Goal: Task Accomplishment & Management: Use online tool/utility

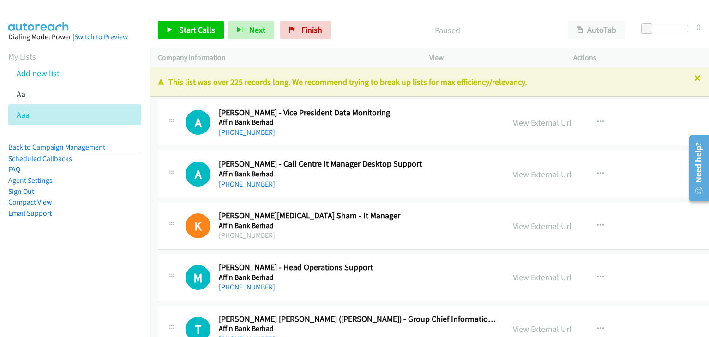
click at [42, 74] on link "Add new list" at bounding box center [38, 73] width 43 height 11
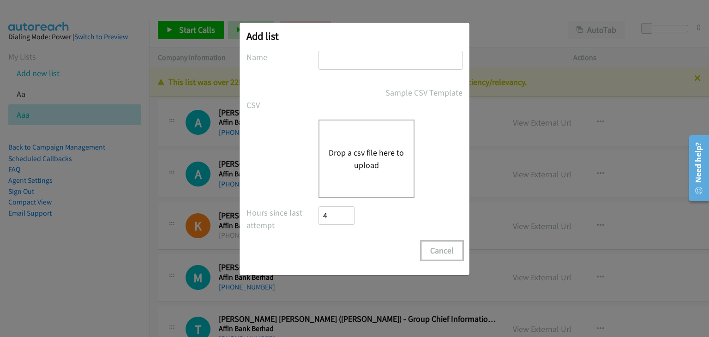
click at [452, 250] on button "Cancel" at bounding box center [441, 250] width 41 height 18
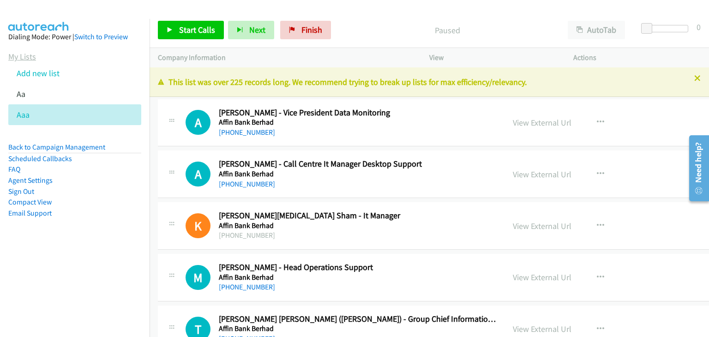
click at [16, 54] on link "My Lists" at bounding box center [22, 56] width 28 height 11
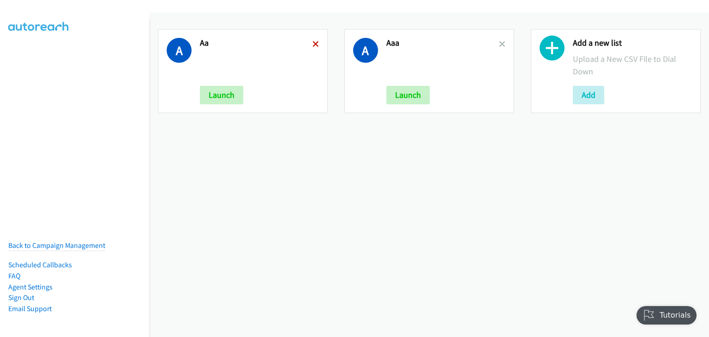
click at [313, 43] on icon at bounding box center [316, 45] width 6 height 6
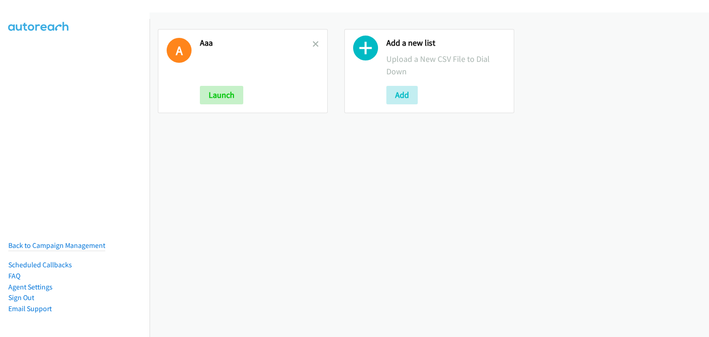
click at [313, 43] on icon at bounding box center [316, 45] width 6 height 6
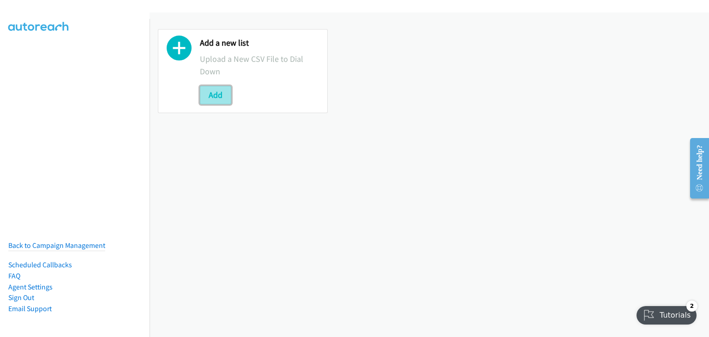
click at [217, 96] on button "Add" at bounding box center [215, 95] width 31 height 18
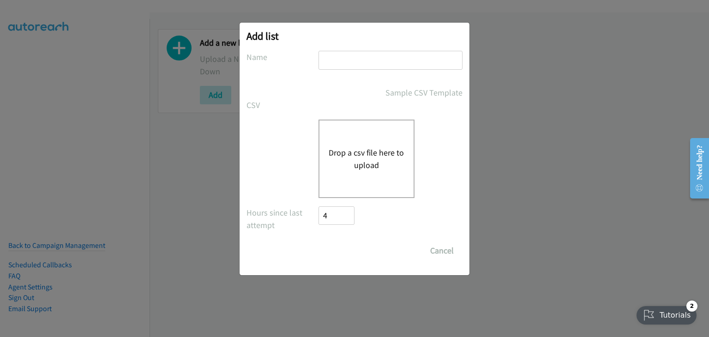
click at [358, 155] on button "Drop a csv file here to upload" at bounding box center [367, 158] width 76 height 25
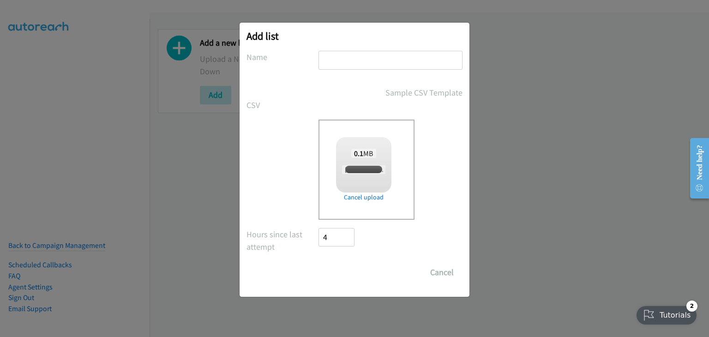
checkbox input "true"
click at [379, 62] on input "text" at bounding box center [391, 60] width 144 height 19
type input "A"
type input "AA"
click at [392, 257] on form "No phone fields were returned for that Report or List View Please upload a csv …" at bounding box center [354, 166] width 216 height 231
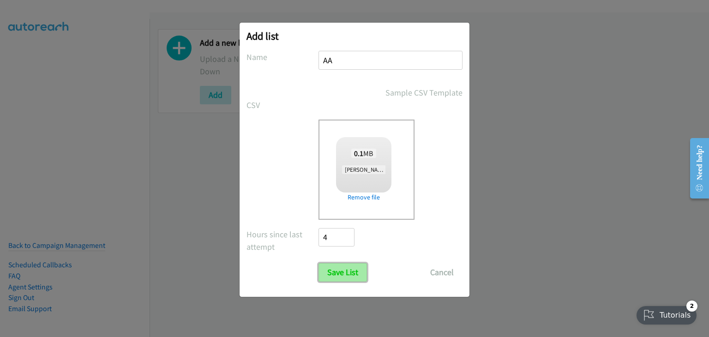
click at [345, 274] on input "Save List" at bounding box center [343, 272] width 48 height 18
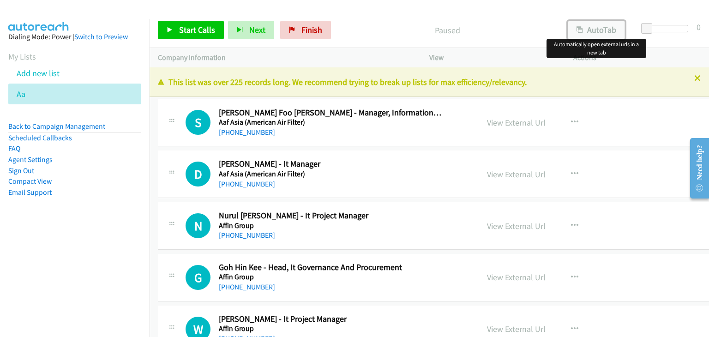
click at [607, 32] on button "AutoTab" at bounding box center [596, 30] width 57 height 18
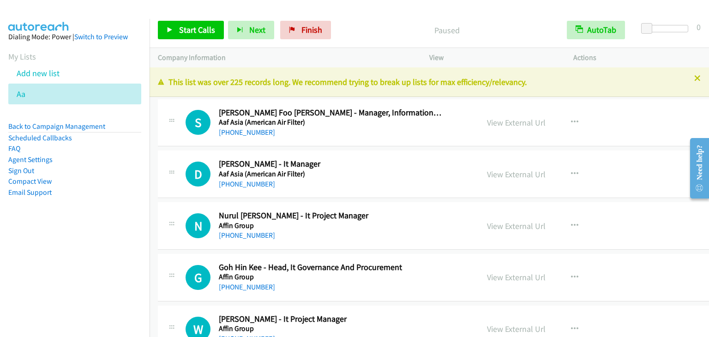
drag, startPoint x: 24, startPoint y: 258, endPoint x: 54, endPoint y: 231, distance: 40.9
click at [24, 258] on nav "Dialing Mode: Power | Switch to Preview My Lists Add new list Aa Back to Campai…" at bounding box center [75, 187] width 150 height 337
click at [192, 31] on span "Start Calls" at bounding box center [197, 29] width 36 height 11
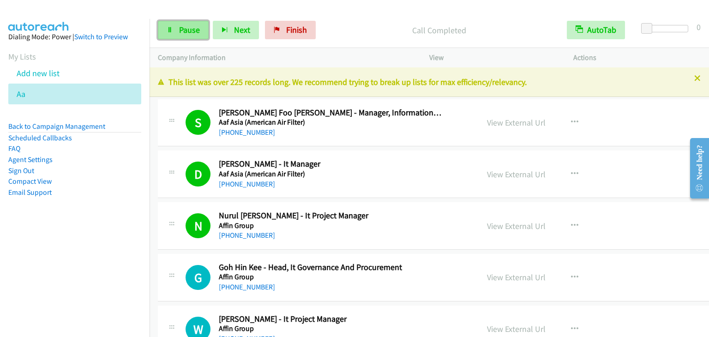
click at [189, 30] on span "Pause" at bounding box center [189, 29] width 21 height 11
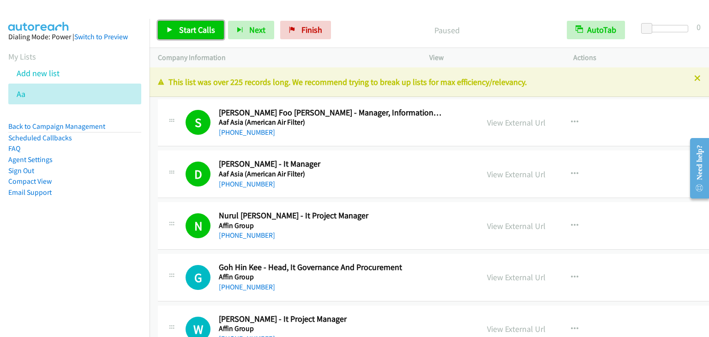
click at [189, 30] on span "Start Calls" at bounding box center [197, 29] width 36 height 11
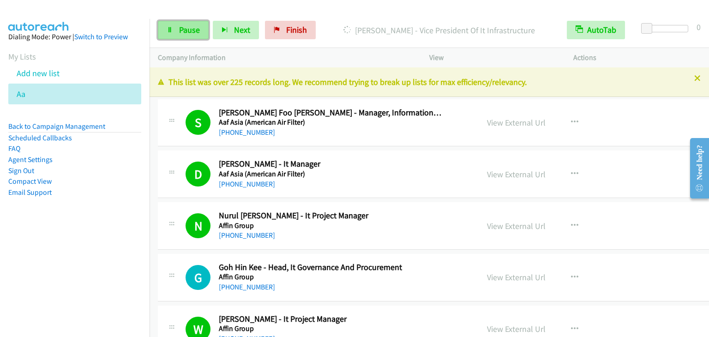
click at [186, 31] on span "Pause" at bounding box center [189, 29] width 21 height 11
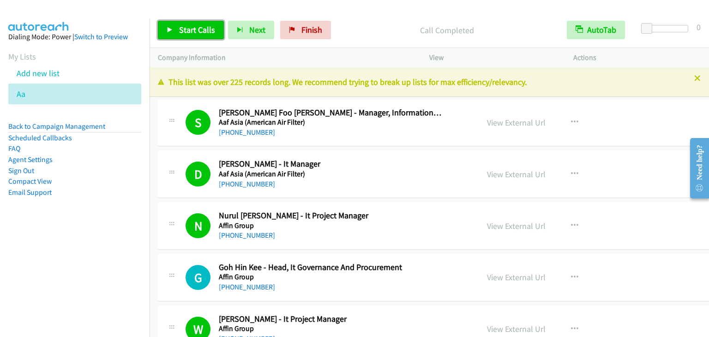
click at [205, 29] on span "Start Calls" at bounding box center [197, 29] width 36 height 11
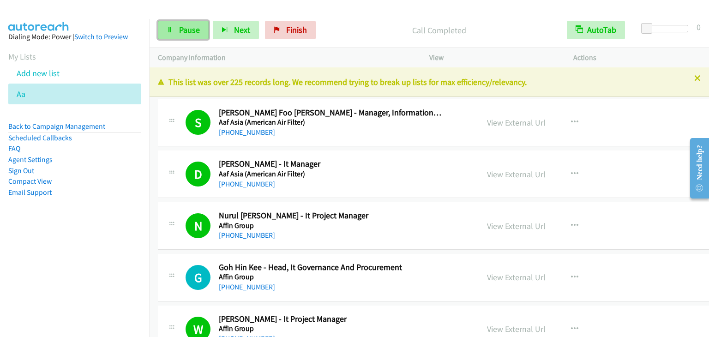
click at [188, 22] on link "Pause" at bounding box center [183, 30] width 51 height 18
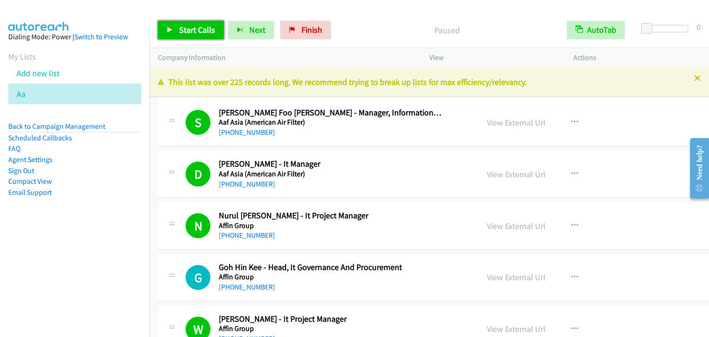
click at [188, 22] on link "Start Calls" at bounding box center [191, 30] width 66 height 18
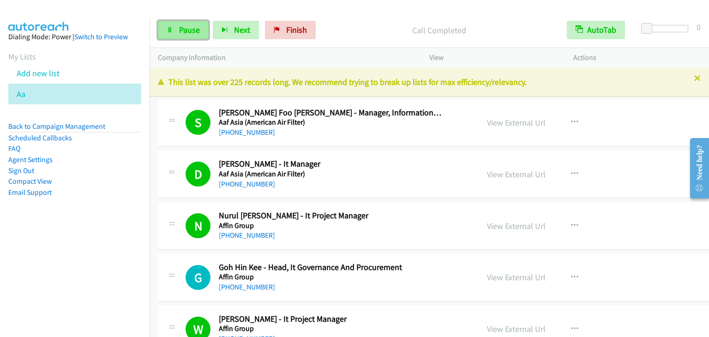
click at [196, 32] on span "Pause" at bounding box center [189, 29] width 21 height 11
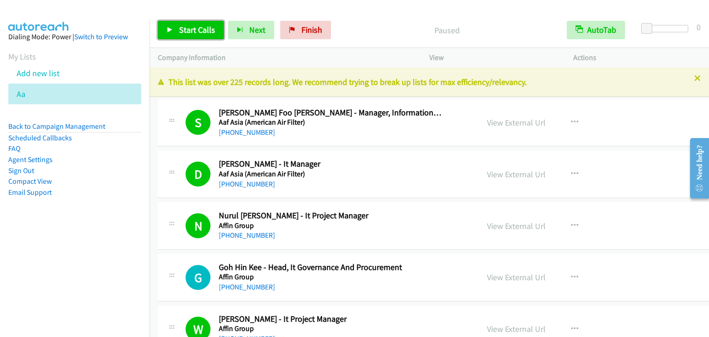
click at [196, 32] on span "Start Calls" at bounding box center [197, 29] width 36 height 11
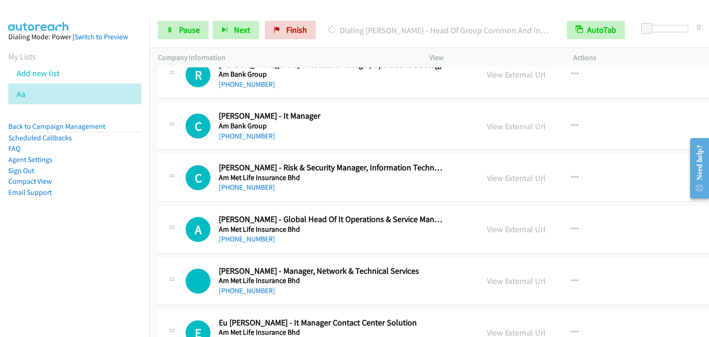
scroll to position [2216, 0]
click at [192, 29] on span "Pause" at bounding box center [189, 29] width 21 height 11
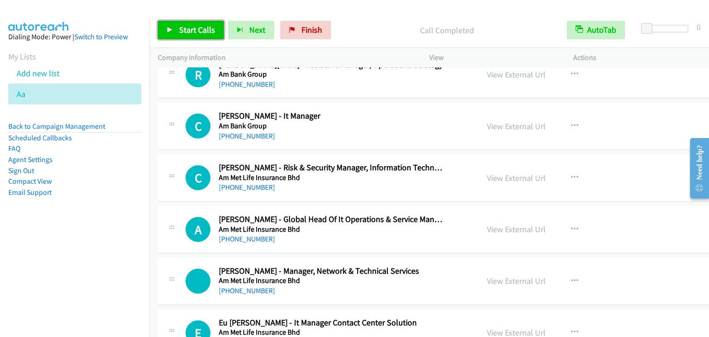
click at [175, 30] on link "Start Calls" at bounding box center [191, 30] width 66 height 18
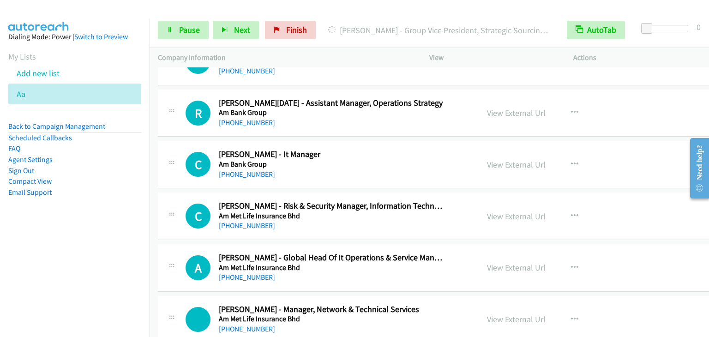
scroll to position [2170, 0]
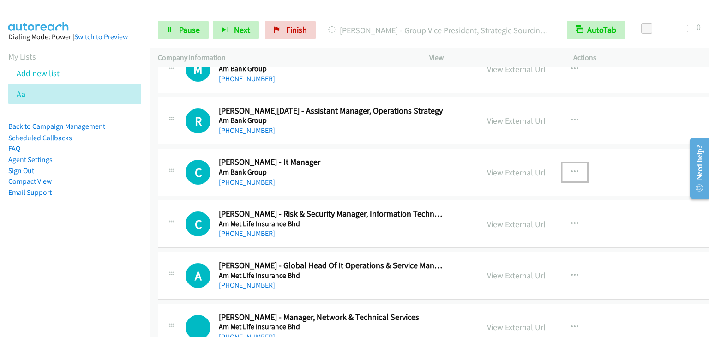
click at [562, 168] on button "button" at bounding box center [574, 172] width 25 height 18
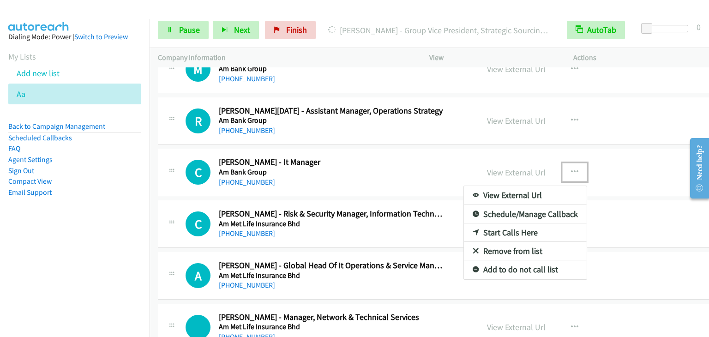
click at [506, 230] on link "Start Calls Here" at bounding box center [525, 232] width 123 height 18
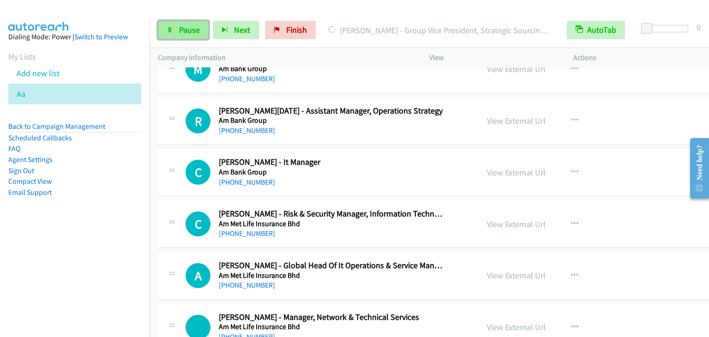
click at [193, 30] on span "Pause" at bounding box center [189, 29] width 21 height 11
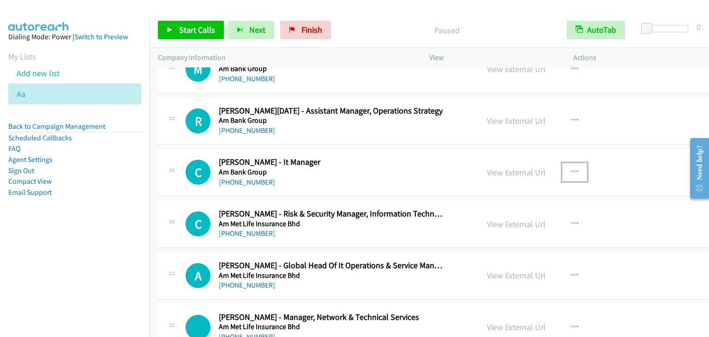
click at [571, 168] on icon "button" at bounding box center [574, 171] width 7 height 7
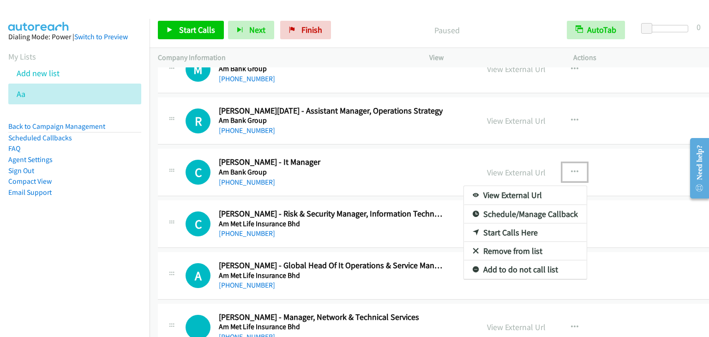
click at [499, 227] on link "Start Calls Here" at bounding box center [525, 232] width 123 height 18
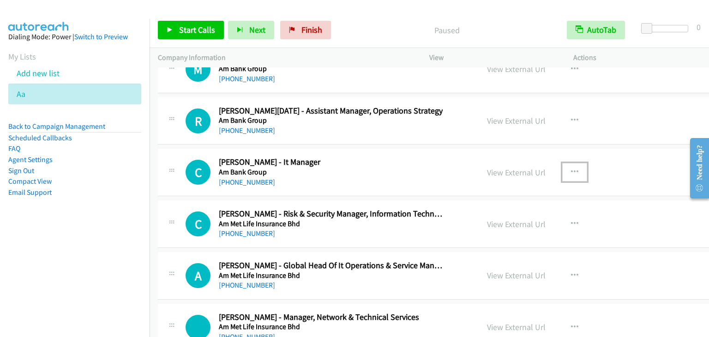
click at [566, 165] on button "button" at bounding box center [574, 172] width 25 height 18
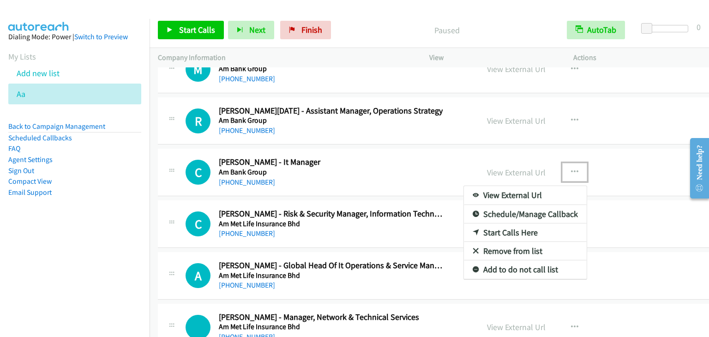
click at [519, 226] on link "Start Calls Here" at bounding box center [525, 232] width 123 height 18
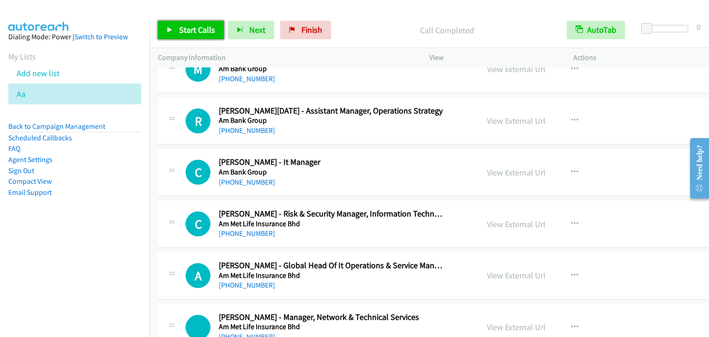
click at [207, 30] on span "Start Calls" at bounding box center [197, 29] width 36 height 11
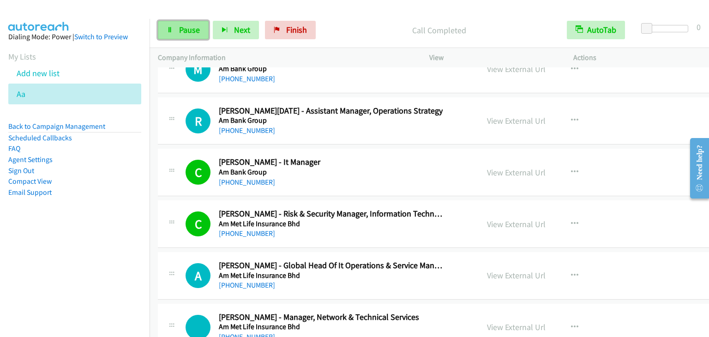
click at [180, 31] on span "Pause" at bounding box center [189, 29] width 21 height 11
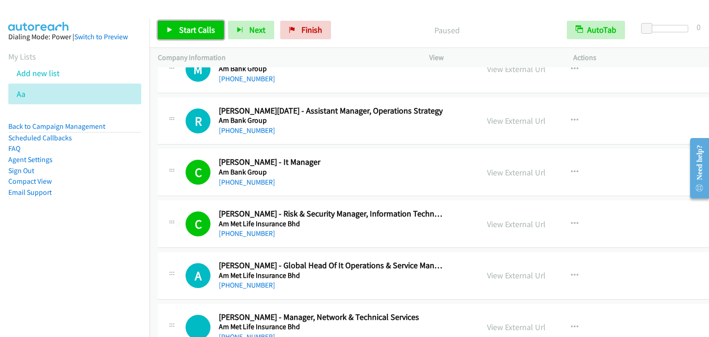
click at [180, 31] on span "Start Calls" at bounding box center [197, 29] width 36 height 11
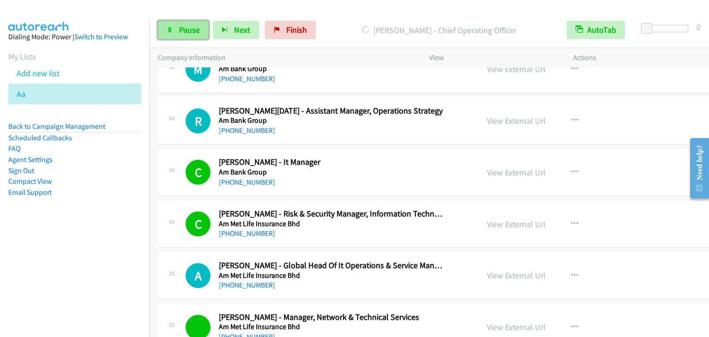
click at [175, 26] on link "Pause" at bounding box center [183, 30] width 51 height 18
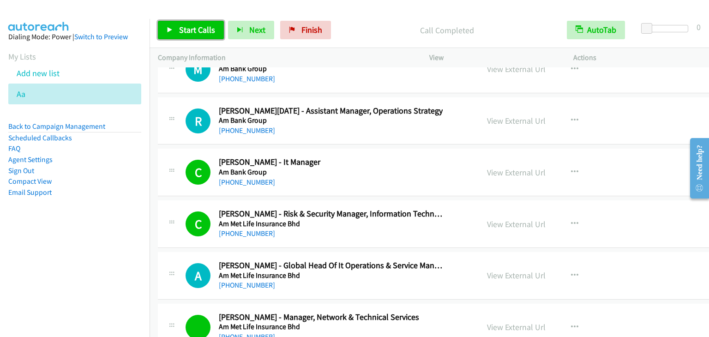
click at [194, 32] on span "Start Calls" at bounding box center [197, 29] width 36 height 11
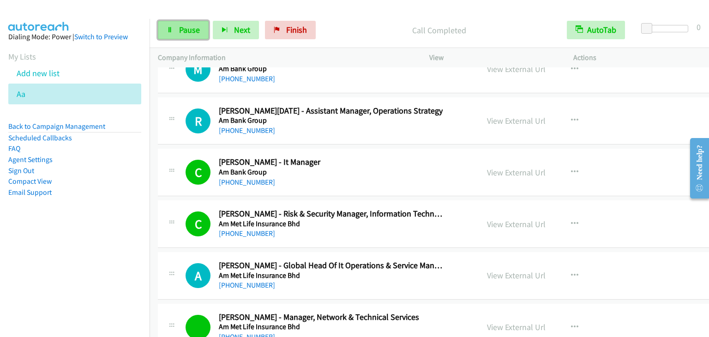
click at [191, 30] on span "Pause" at bounding box center [189, 29] width 21 height 11
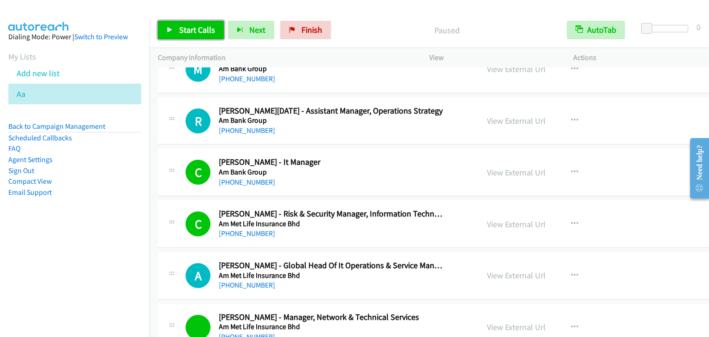
click at [191, 30] on span "Start Calls" at bounding box center [197, 29] width 36 height 11
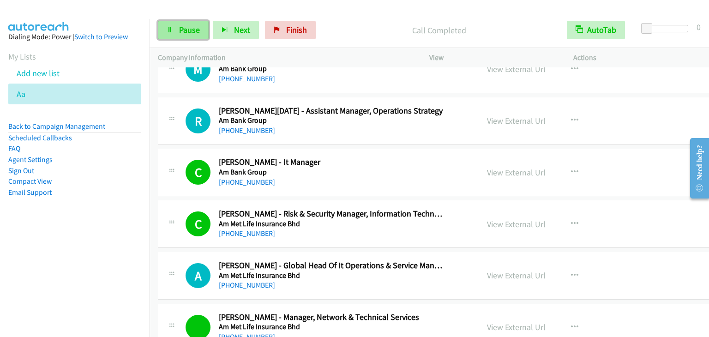
click at [185, 21] on link "Pause" at bounding box center [183, 30] width 51 height 18
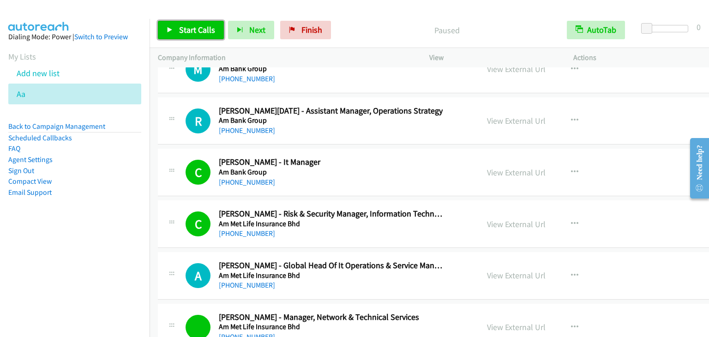
click at [184, 34] on span "Start Calls" at bounding box center [197, 29] width 36 height 11
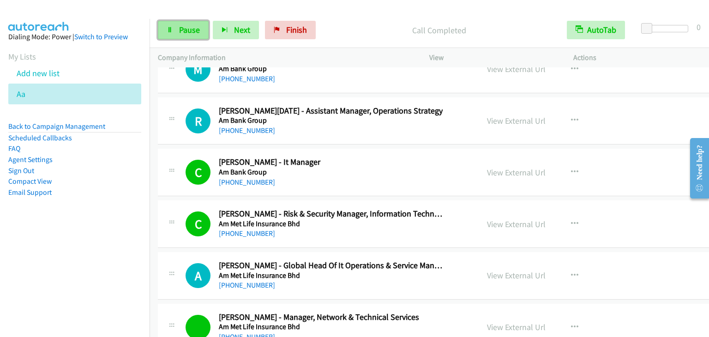
click at [193, 29] on span "Pause" at bounding box center [189, 29] width 21 height 11
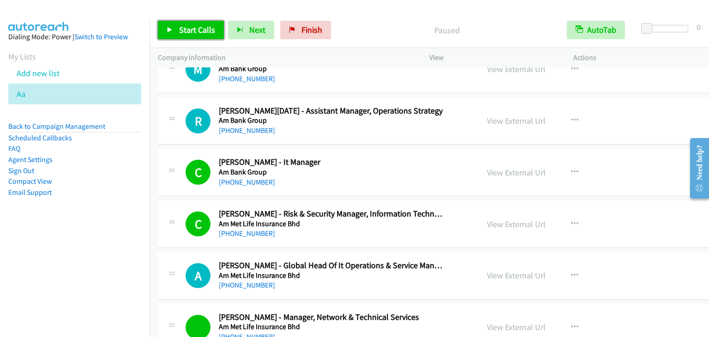
click at [193, 29] on span "Start Calls" at bounding box center [197, 29] width 36 height 11
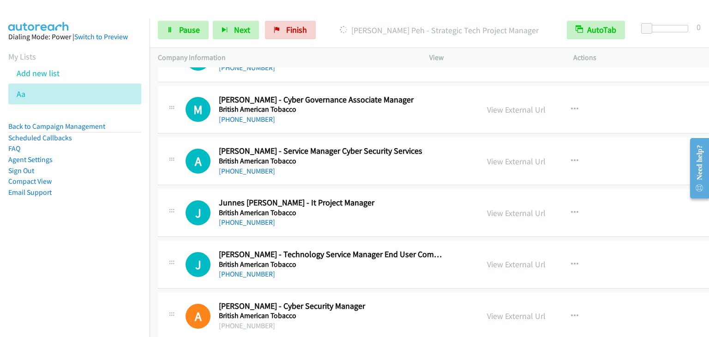
scroll to position [4524, 0]
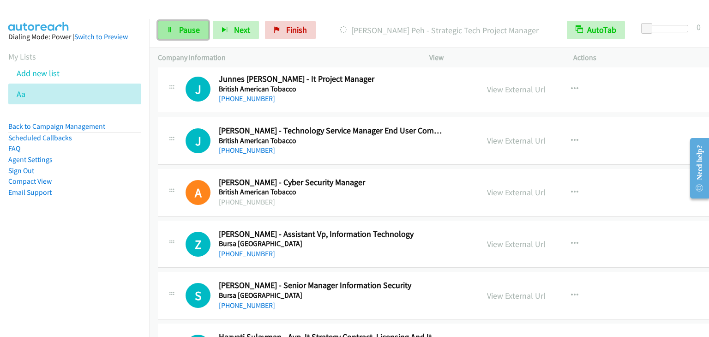
click at [180, 35] on link "Pause" at bounding box center [183, 30] width 51 height 18
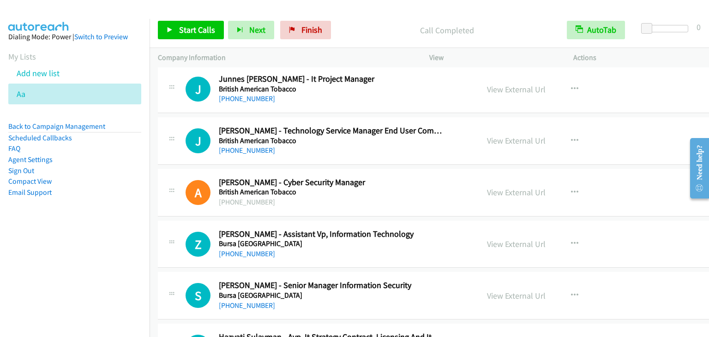
scroll to position [4570, 0]
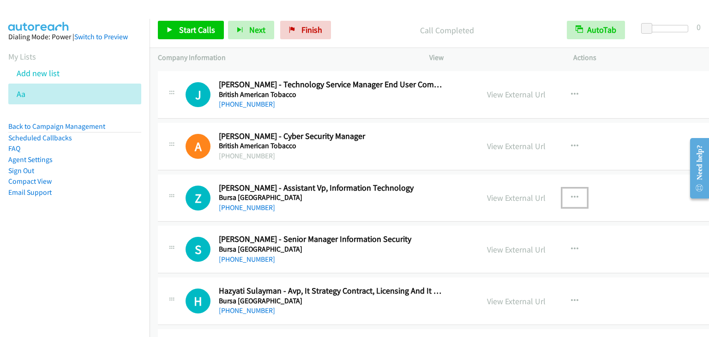
click at [571, 194] on icon "button" at bounding box center [574, 197] width 7 height 7
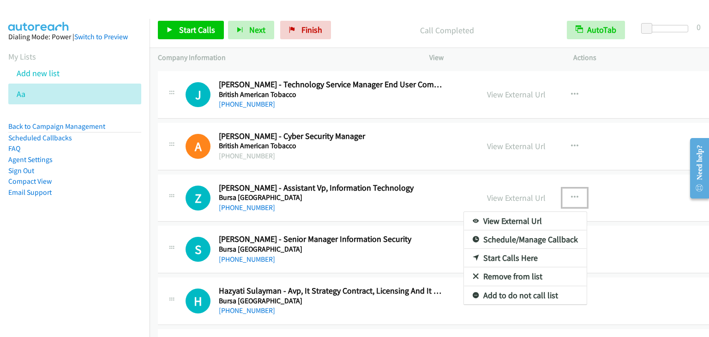
click at [505, 249] on link "Start Calls Here" at bounding box center [525, 258] width 123 height 18
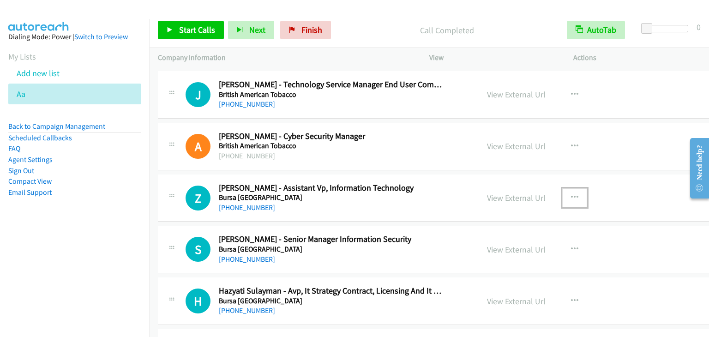
click at [571, 194] on icon "button" at bounding box center [574, 197] width 7 height 7
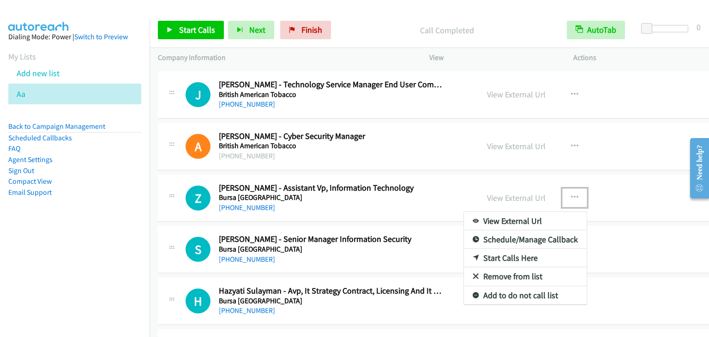
click at [515, 249] on link "Start Calls Here" at bounding box center [525, 258] width 123 height 18
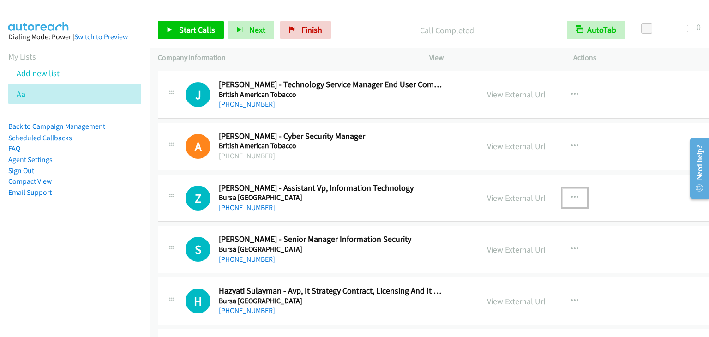
click at [571, 194] on icon "button" at bounding box center [574, 197] width 7 height 7
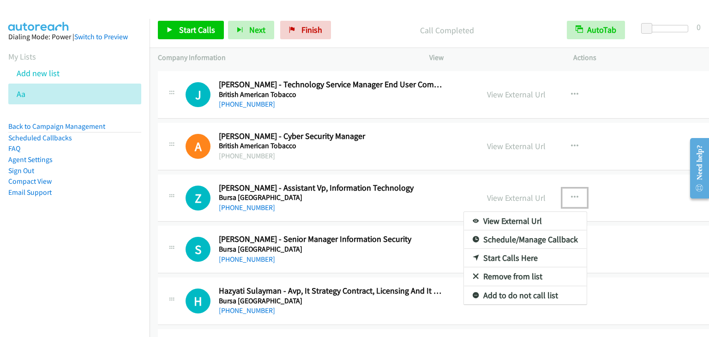
click at [497, 249] on link "Start Calls Here" at bounding box center [525, 258] width 123 height 18
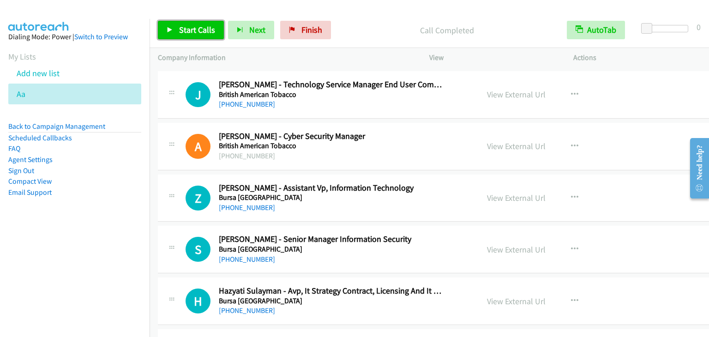
click at [197, 30] on span "Start Calls" at bounding box center [197, 29] width 36 height 11
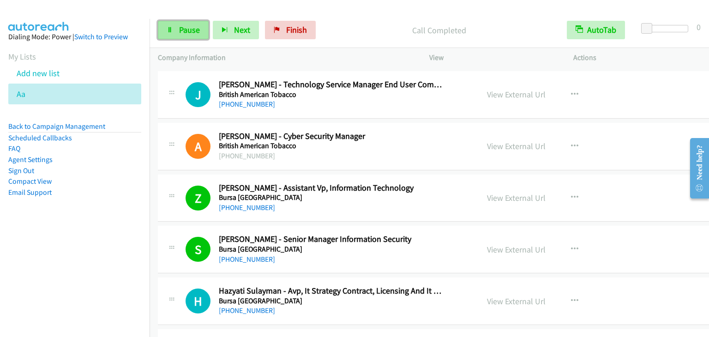
click at [181, 28] on span "Pause" at bounding box center [189, 29] width 21 height 11
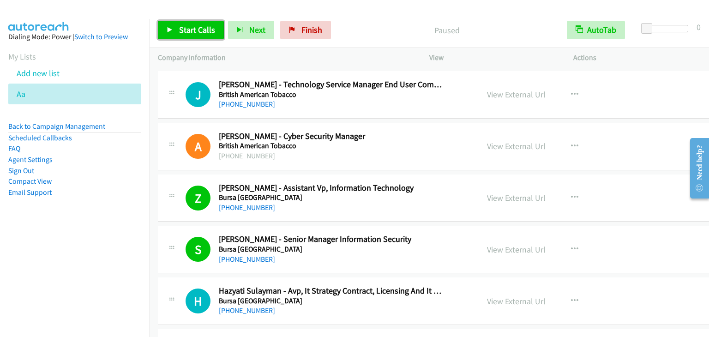
click at [181, 28] on span "Start Calls" at bounding box center [197, 29] width 36 height 11
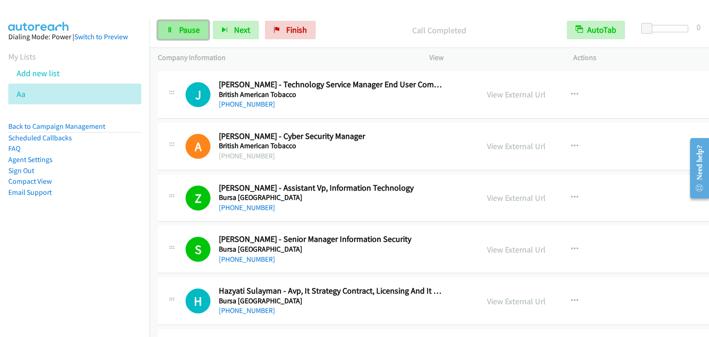
click at [180, 36] on link "Pause" at bounding box center [183, 30] width 51 height 18
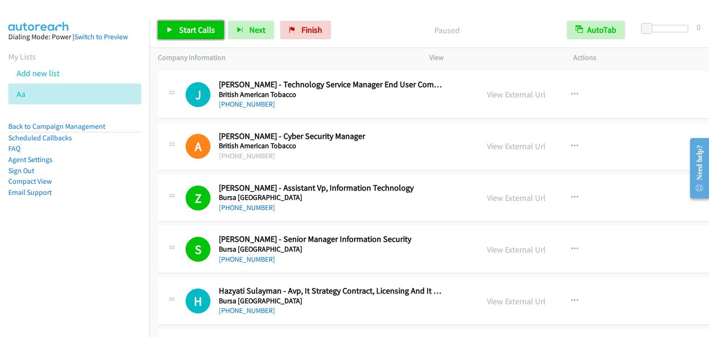
click at [180, 36] on link "Start Calls" at bounding box center [191, 30] width 66 height 18
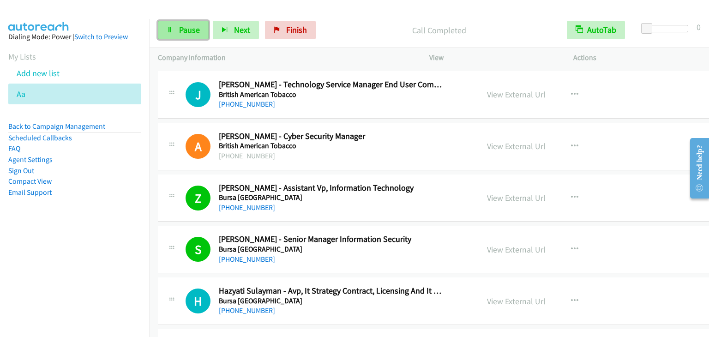
click at [198, 36] on link "Pause" at bounding box center [183, 30] width 51 height 18
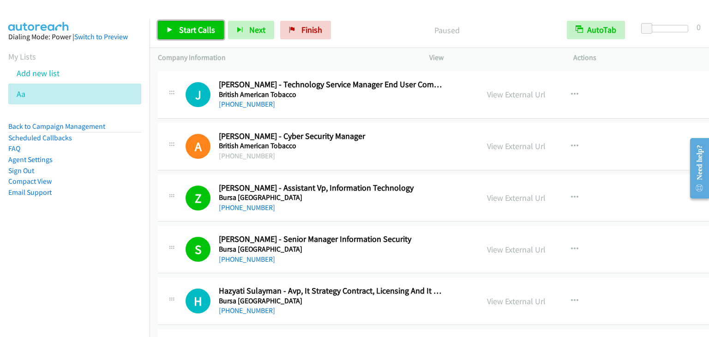
click at [198, 36] on link "Start Calls" at bounding box center [191, 30] width 66 height 18
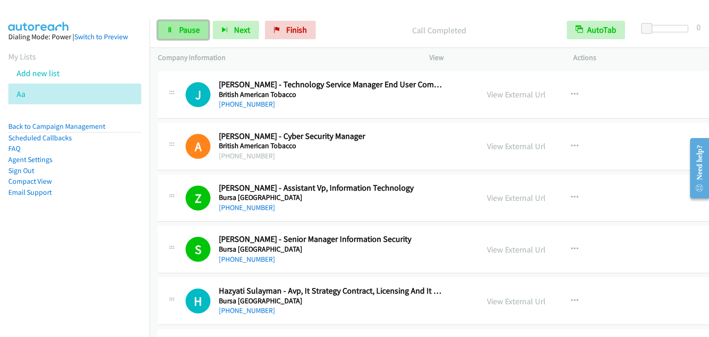
click at [200, 33] on link "Pause" at bounding box center [183, 30] width 51 height 18
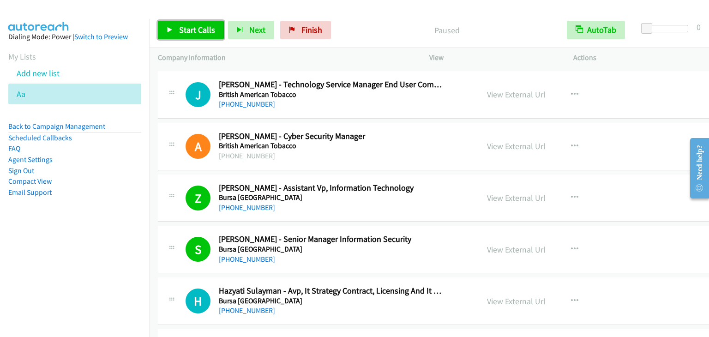
click at [200, 33] on span "Start Calls" at bounding box center [197, 29] width 36 height 11
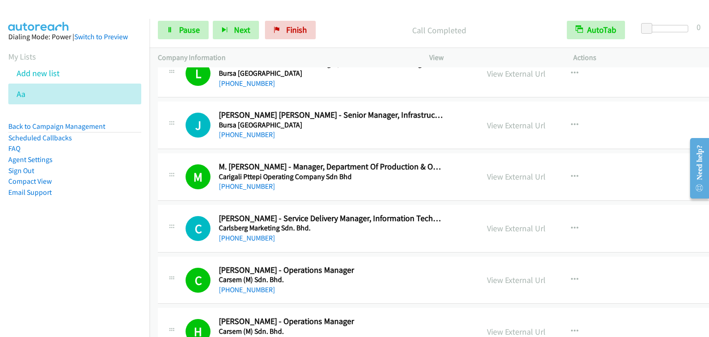
scroll to position [5539, 0]
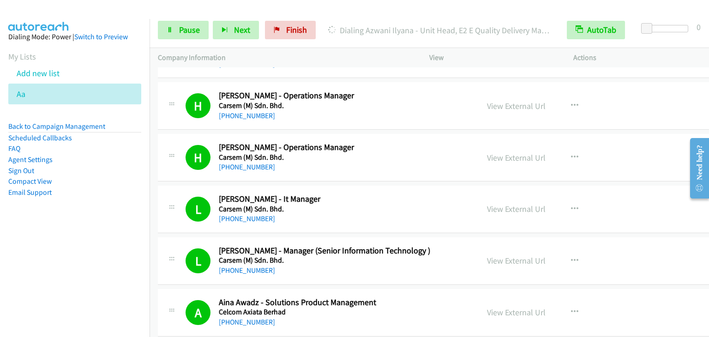
drag, startPoint x: 97, startPoint y: 246, endPoint x: 126, endPoint y: 241, distance: 29.5
click at [96, 246] on nav "Dialing Mode: Power | Switch to Preview My Lists Add new list Aa Back to Campai…" at bounding box center [75, 187] width 150 height 337
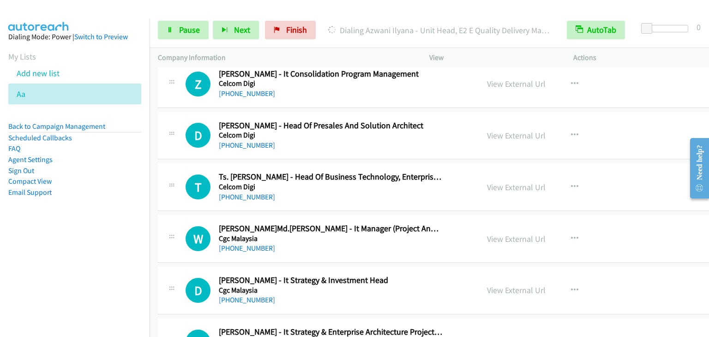
scroll to position [6832, 0]
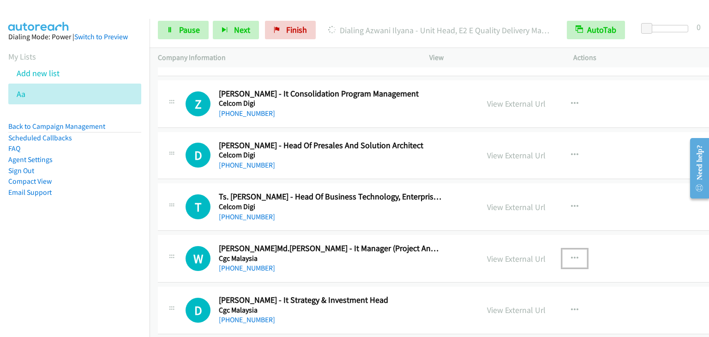
click at [571, 255] on icon "button" at bounding box center [574, 258] width 7 height 7
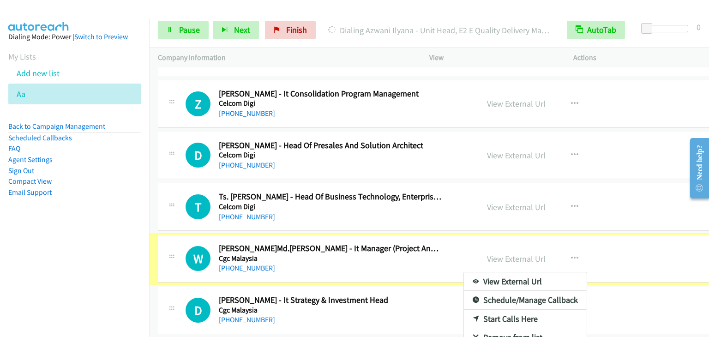
scroll to position [6813, 0]
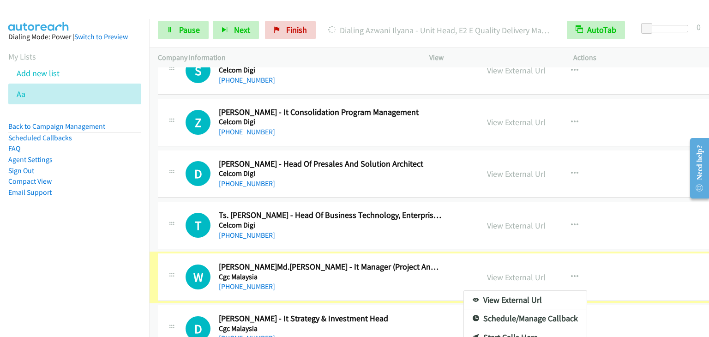
click at [187, 33] on div at bounding box center [354, 168] width 709 height 337
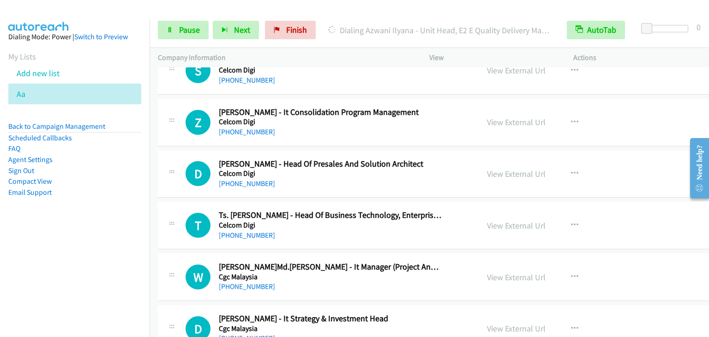
click at [85, 235] on aside "Dialing Mode: Power | Switch to Preview My Lists Add new list Aa Back to Campai…" at bounding box center [75, 129] width 150 height 221
click at [175, 34] on link "Pause" at bounding box center [183, 30] width 51 height 18
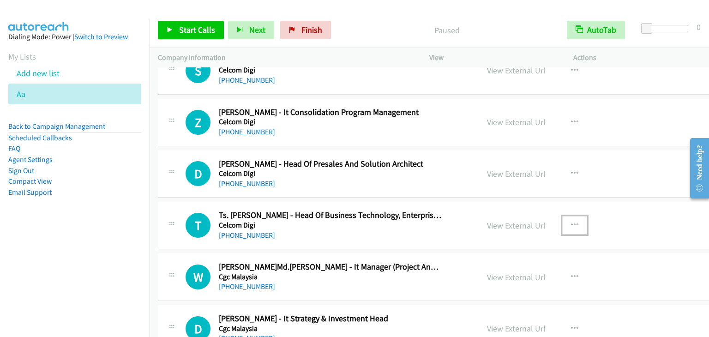
click at [571, 222] on icon "button" at bounding box center [574, 225] width 7 height 7
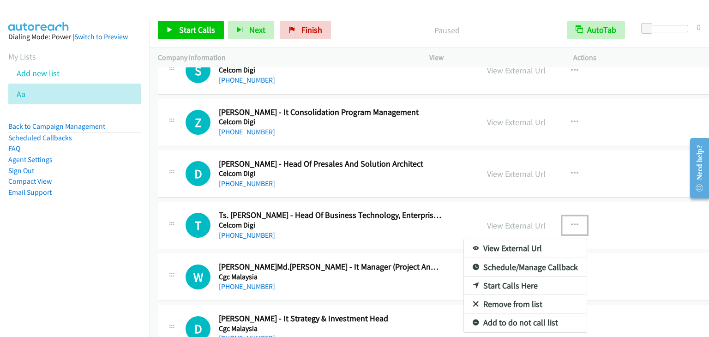
click at [496, 276] on link "Start Calls Here" at bounding box center [525, 285] width 123 height 18
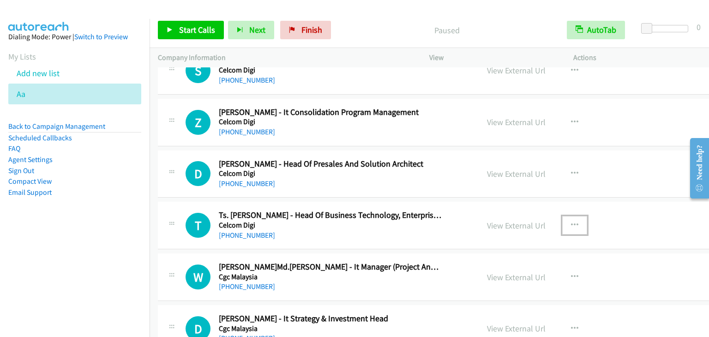
click at [562, 216] on button "button" at bounding box center [574, 225] width 25 height 18
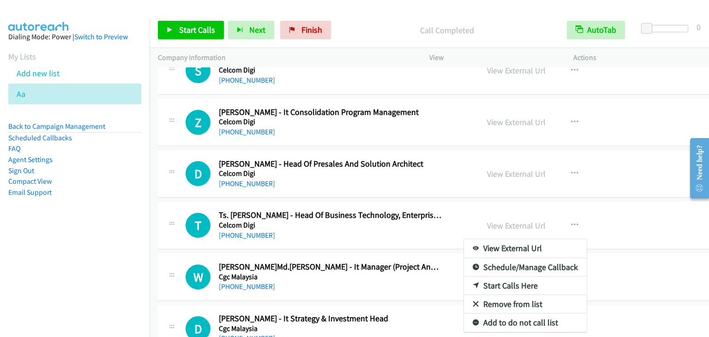
click at [201, 28] on div at bounding box center [354, 168] width 709 height 337
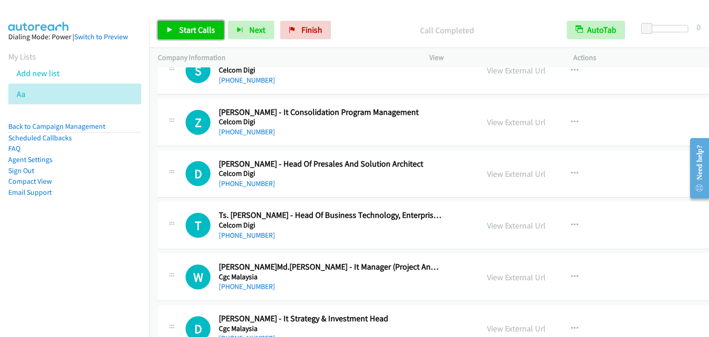
click at [201, 28] on span "Start Calls" at bounding box center [197, 29] width 36 height 11
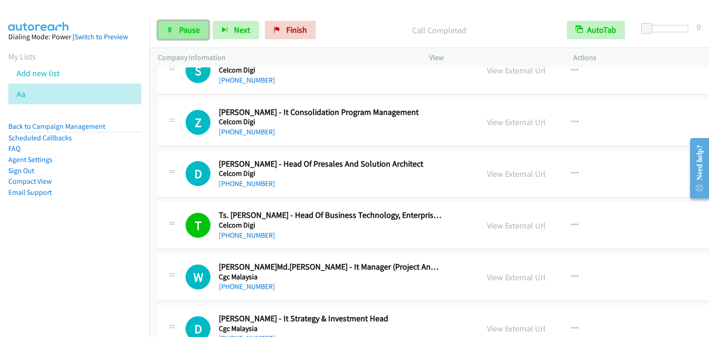
click at [183, 27] on span "Pause" at bounding box center [189, 29] width 21 height 11
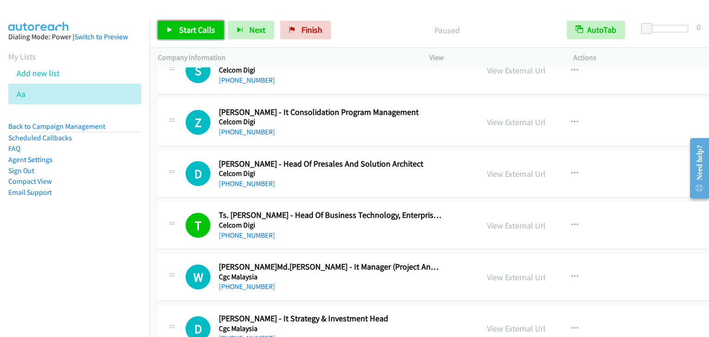
click at [183, 27] on span "Start Calls" at bounding box center [197, 29] width 36 height 11
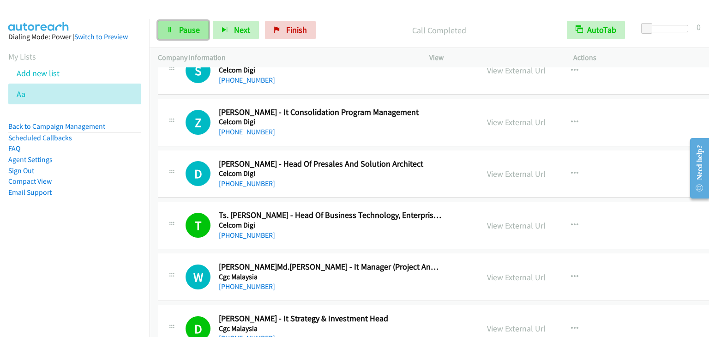
click at [175, 23] on link "Pause" at bounding box center [183, 30] width 51 height 18
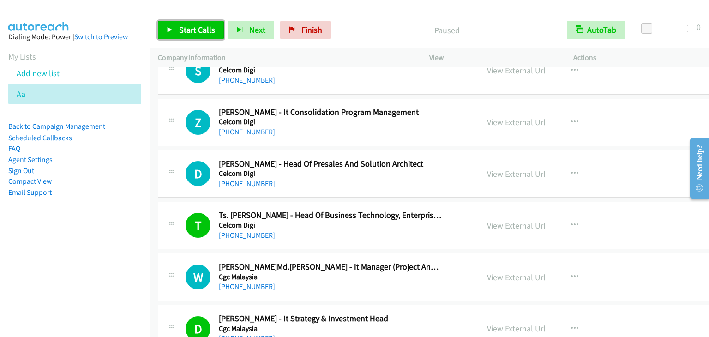
click at [175, 23] on link "Start Calls" at bounding box center [191, 30] width 66 height 18
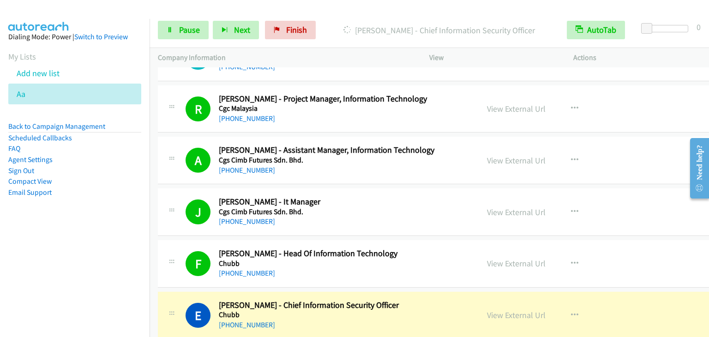
scroll to position [7275, 0]
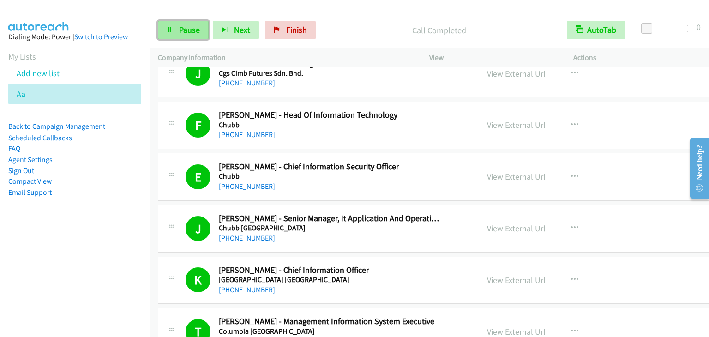
click at [179, 25] on span "Pause" at bounding box center [189, 29] width 21 height 11
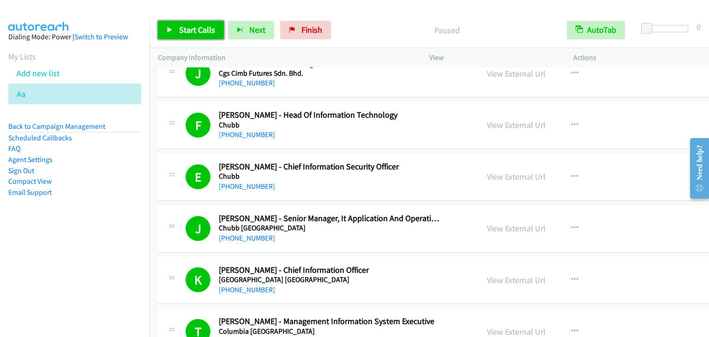
click at [179, 25] on span "Start Calls" at bounding box center [197, 29] width 36 height 11
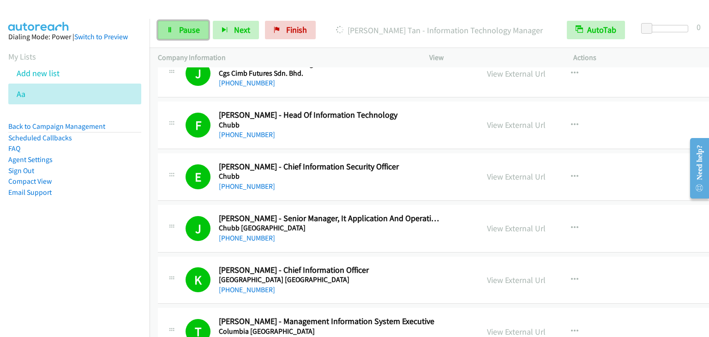
click at [185, 28] on span "Pause" at bounding box center [189, 29] width 21 height 11
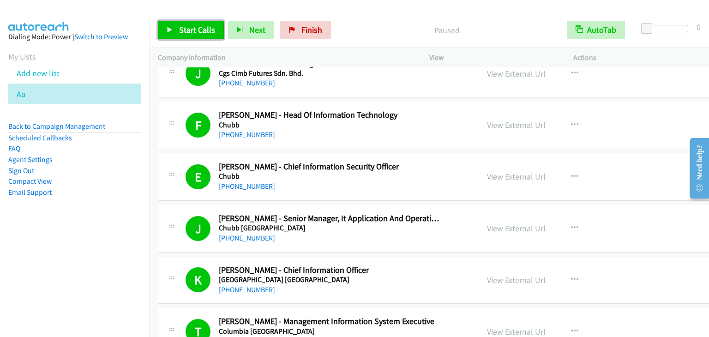
click at [192, 26] on span "Start Calls" at bounding box center [197, 29] width 36 height 11
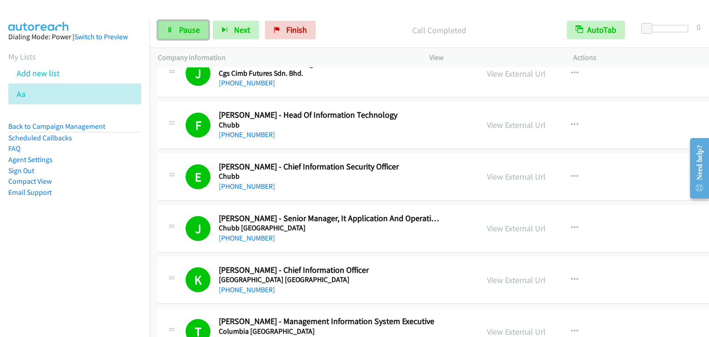
click at [176, 30] on link "Pause" at bounding box center [183, 30] width 51 height 18
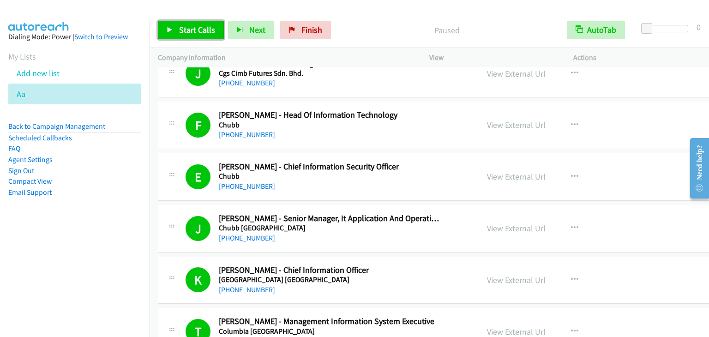
click at [176, 30] on link "Start Calls" at bounding box center [191, 30] width 66 height 18
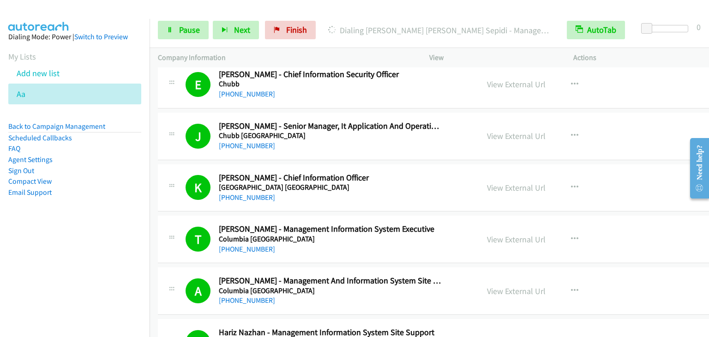
scroll to position [7321, 0]
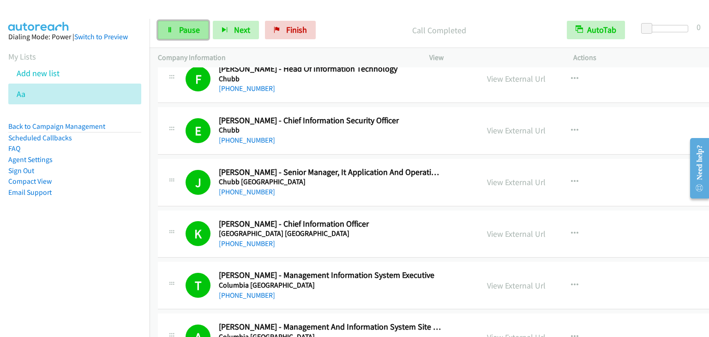
click at [182, 27] on span "Pause" at bounding box center [189, 29] width 21 height 11
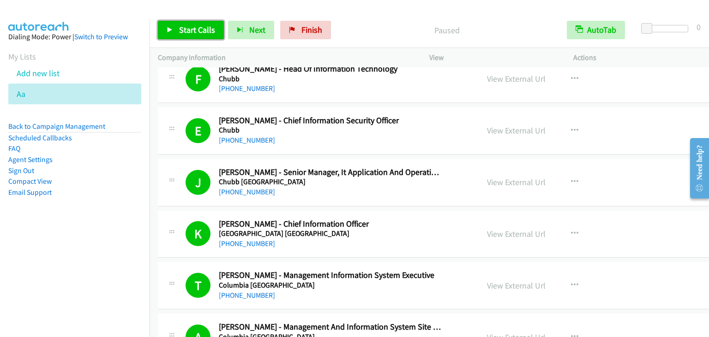
click at [182, 27] on span "Start Calls" at bounding box center [197, 29] width 36 height 11
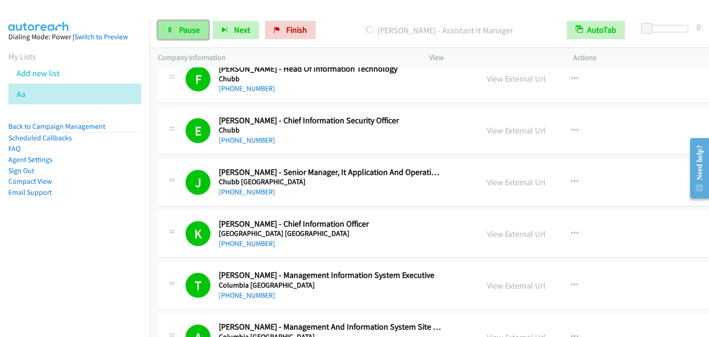
click at [184, 30] on span "Pause" at bounding box center [189, 29] width 21 height 11
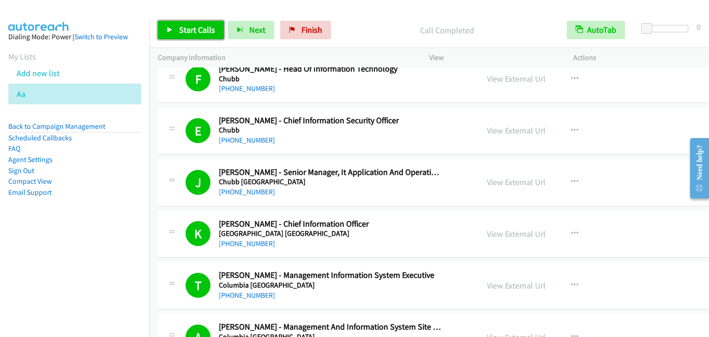
click at [196, 28] on span "Start Calls" at bounding box center [197, 29] width 36 height 11
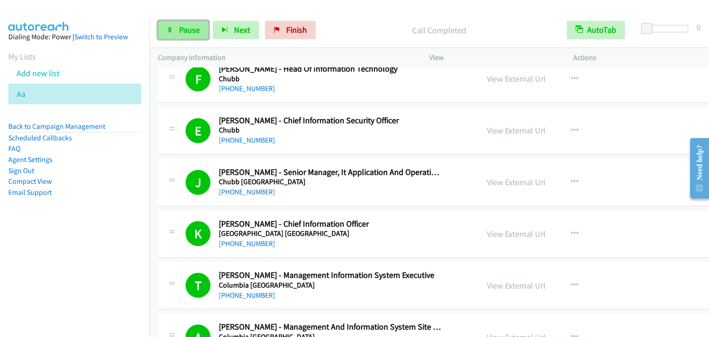
click at [186, 32] on span "Pause" at bounding box center [189, 29] width 21 height 11
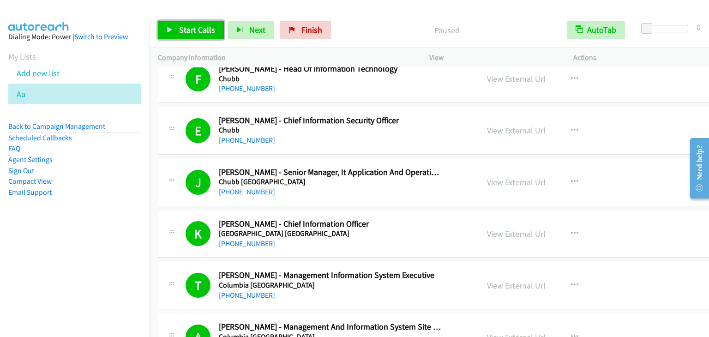
click at [186, 32] on span "Start Calls" at bounding box center [197, 29] width 36 height 11
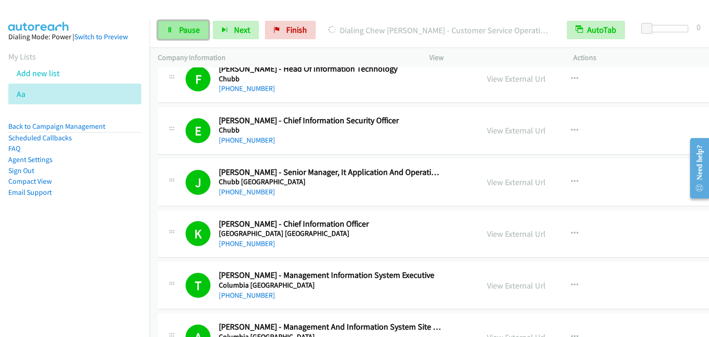
click at [190, 30] on span "Pause" at bounding box center [189, 29] width 21 height 11
